Goal: Task Accomplishment & Management: Complete application form

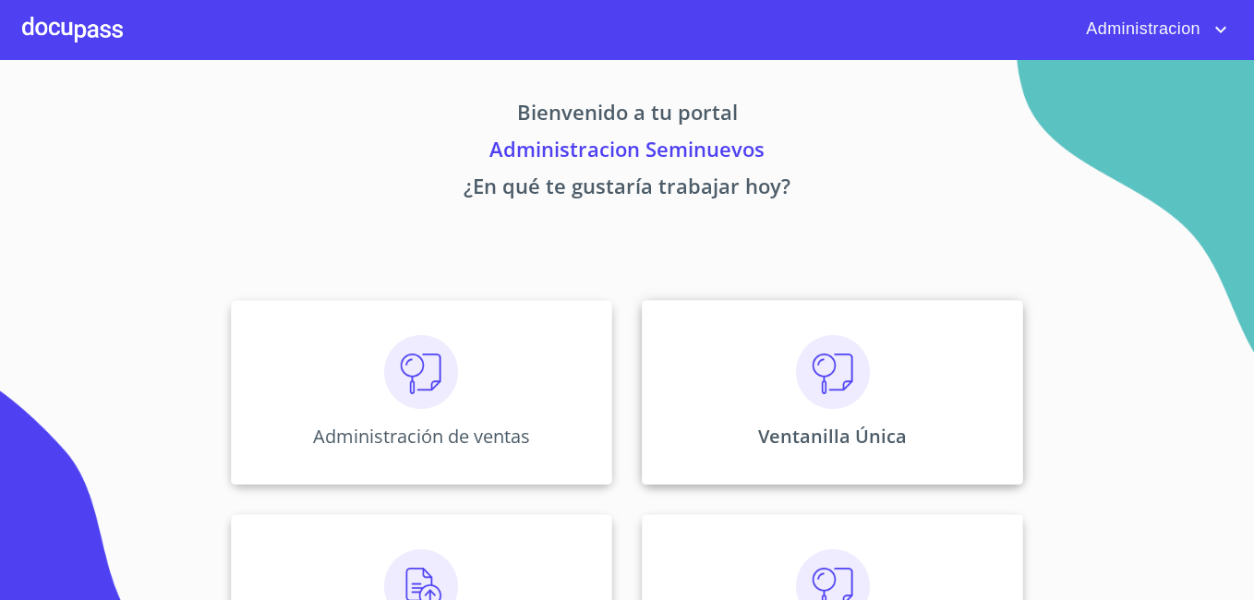
click at [858, 401] on img at bounding box center [833, 372] width 74 height 74
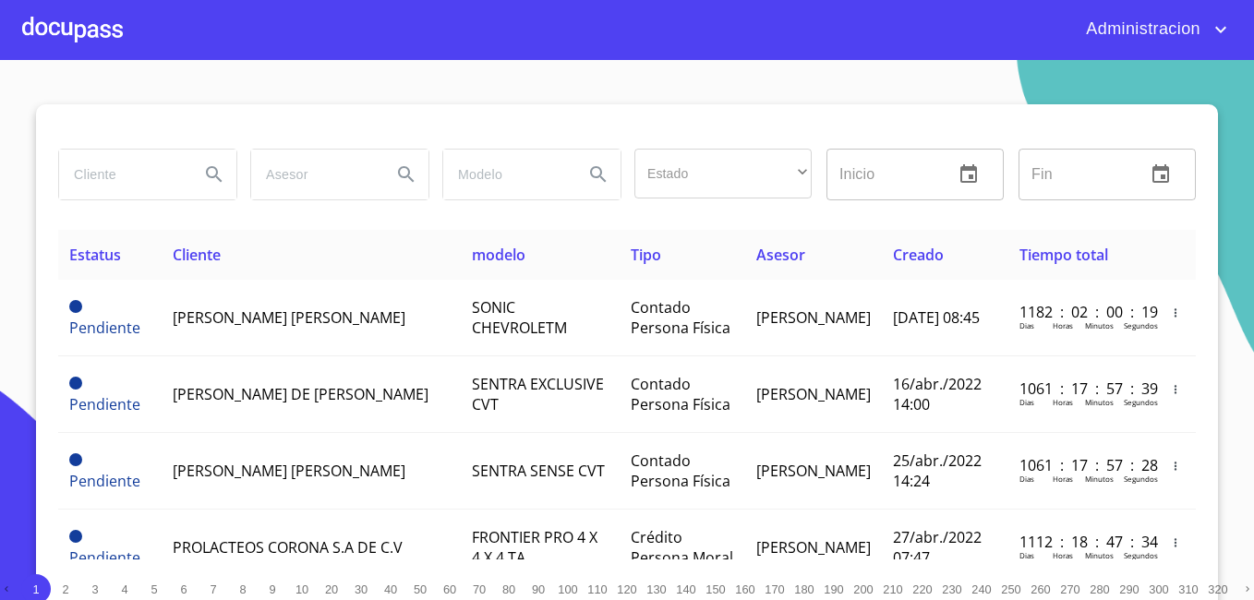
click at [115, 164] on input "search" at bounding box center [122, 175] width 126 height 50
type input "[PERSON_NAME] [PERSON_NAME]"
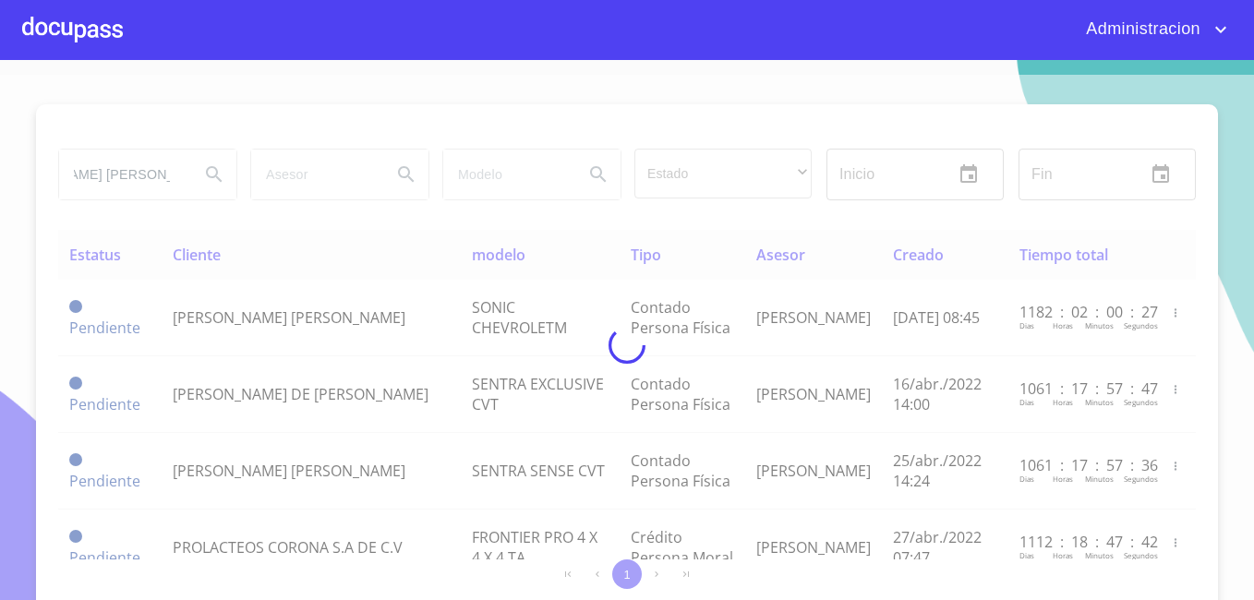
scroll to position [0, 0]
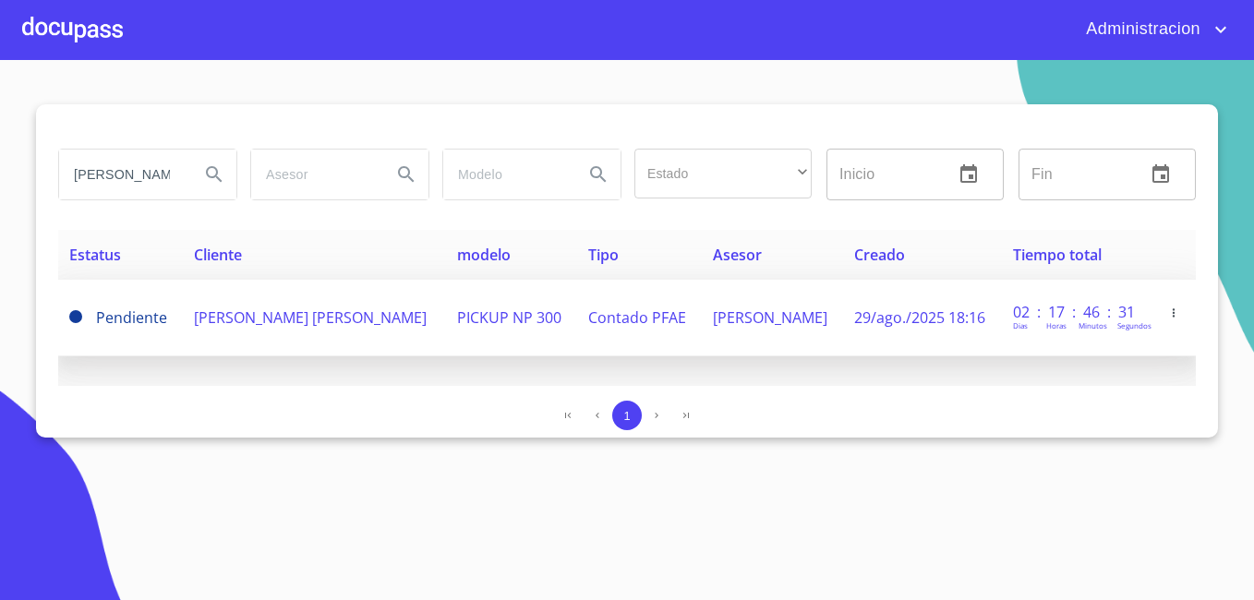
click at [200, 330] on td "[PERSON_NAME] [PERSON_NAME]" at bounding box center [315, 318] width 264 height 77
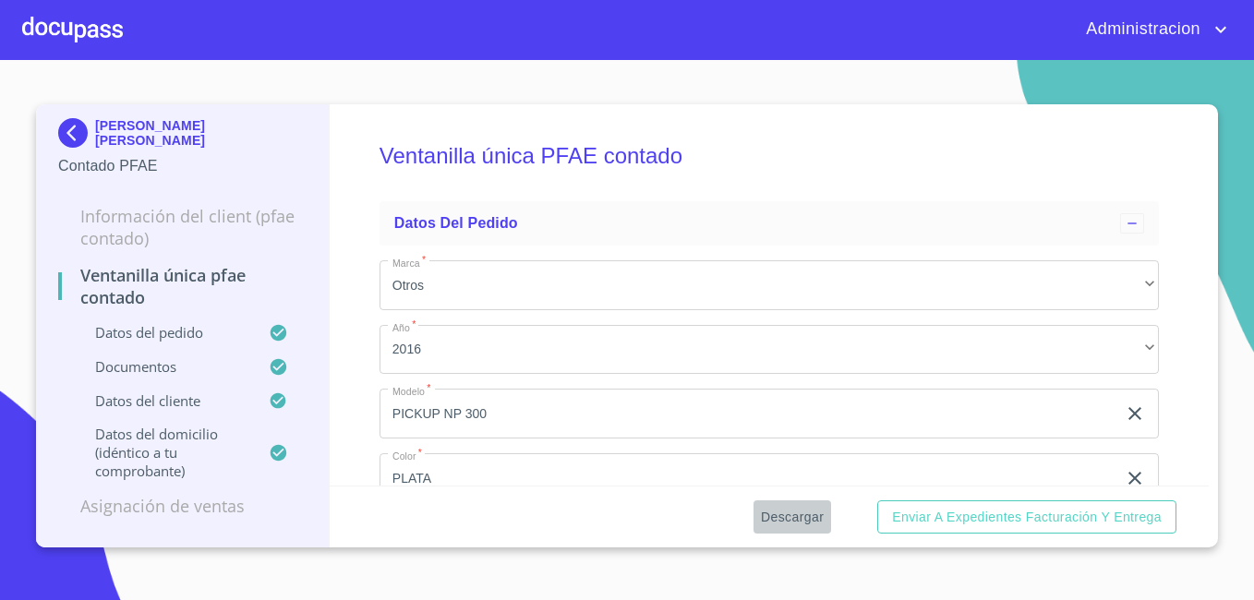
click at [787, 515] on span "Descargar" at bounding box center [792, 517] width 63 height 23
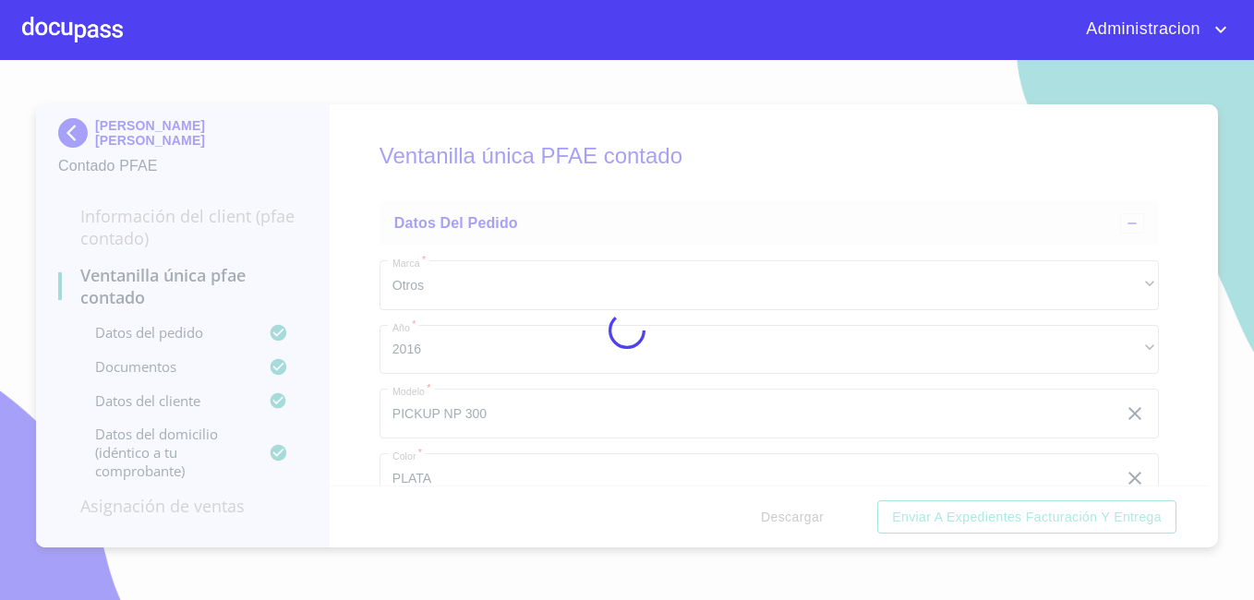
click at [787, 515] on div at bounding box center [627, 330] width 1254 height 540
click at [787, 515] on div "0%" at bounding box center [627, 330] width 1254 height 540
click at [787, 515] on div "10%" at bounding box center [627, 330] width 1254 height 540
click at [787, 515] on div "15%" at bounding box center [627, 330] width 1254 height 540
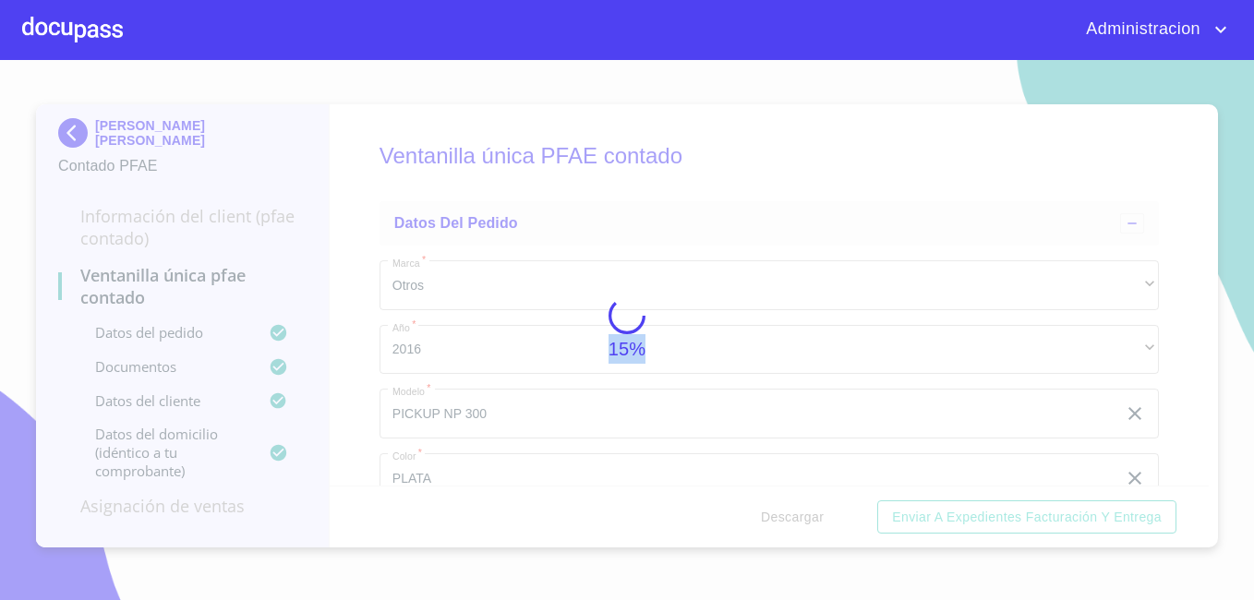
click at [787, 515] on div "15%" at bounding box center [627, 330] width 1254 height 540
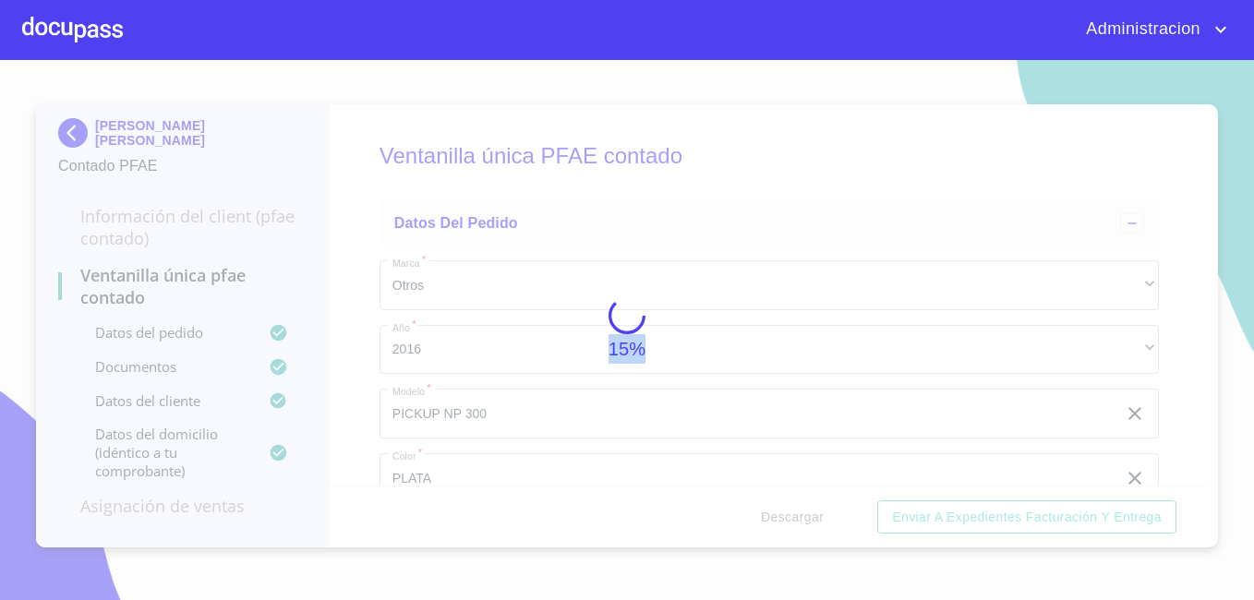
click at [787, 515] on div "15%" at bounding box center [627, 330] width 1254 height 540
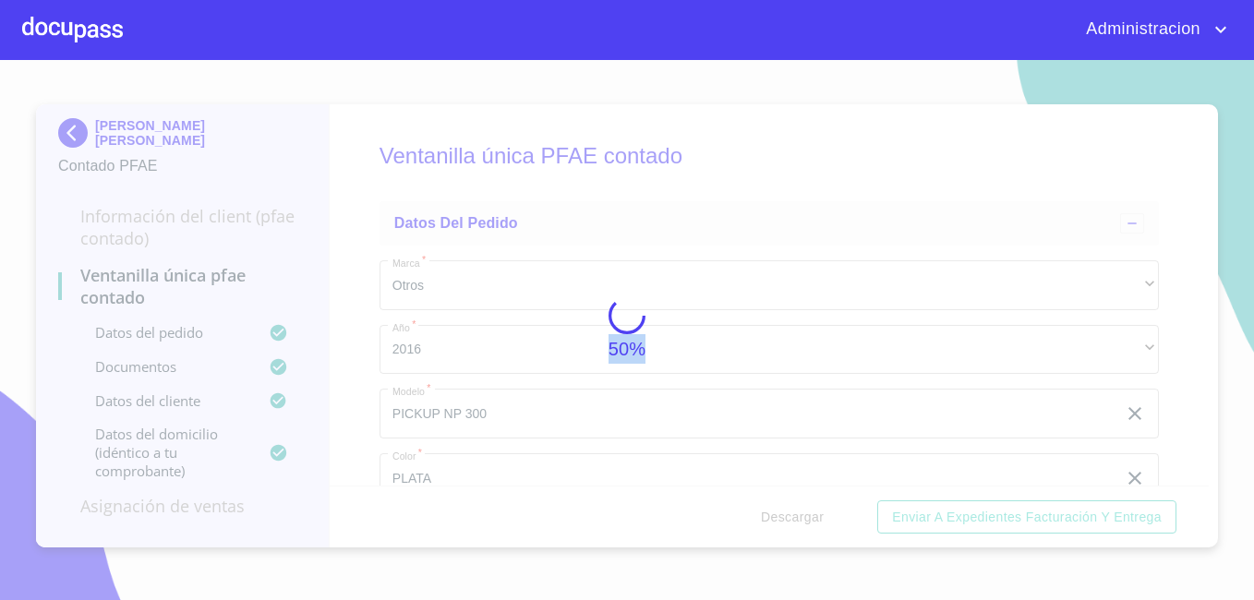
click at [787, 515] on div "50%" at bounding box center [627, 330] width 1254 height 540
click at [787, 515] on div "25%" at bounding box center [627, 330] width 1254 height 540
click at [787, 515] on div "74%" at bounding box center [627, 330] width 1254 height 540
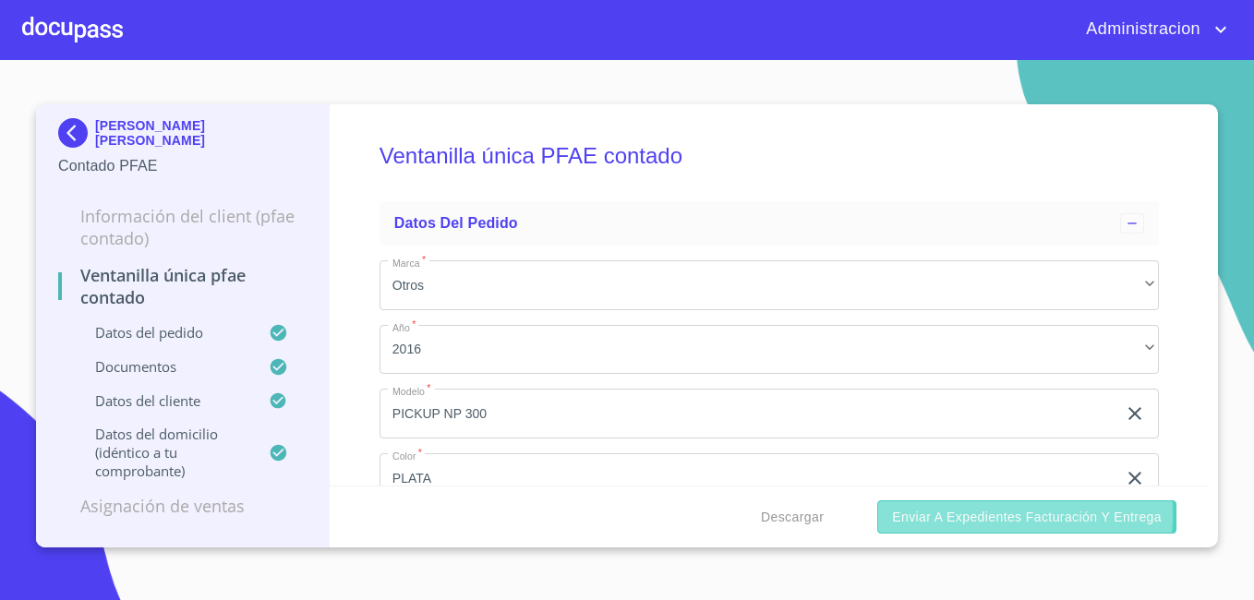
click at [979, 514] on span "Enviar a Expedientes Facturación y Entrega" at bounding box center [1027, 517] width 270 height 23
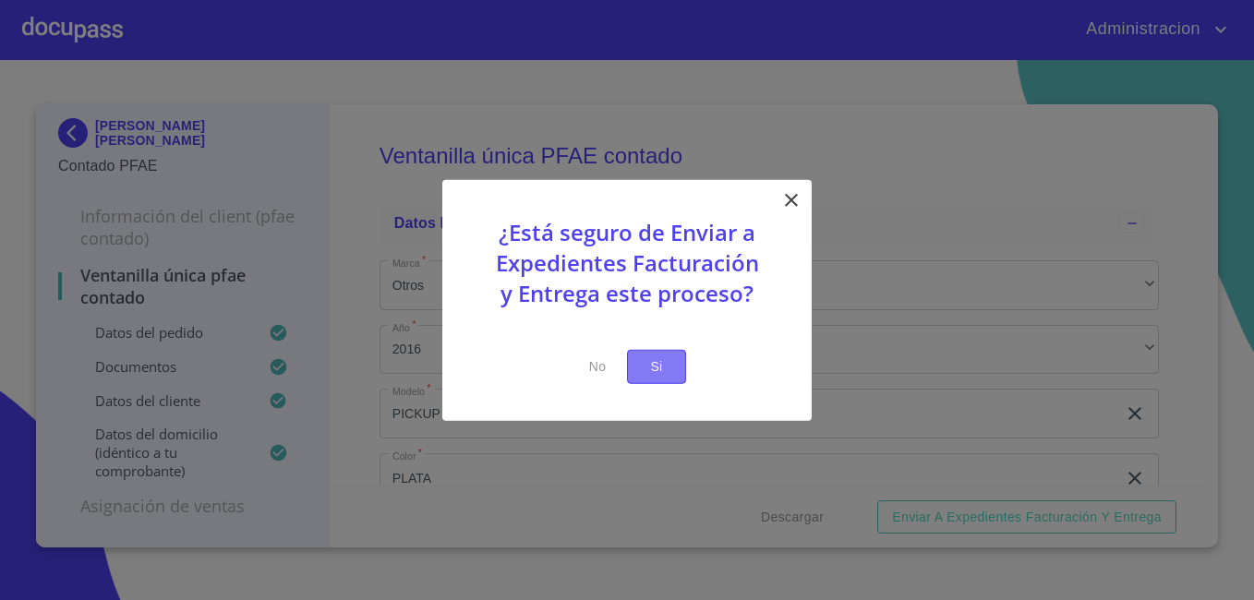
click at [644, 357] on span "Si" at bounding box center [657, 367] width 30 height 23
